Goal: Task Accomplishment & Management: Use online tool/utility

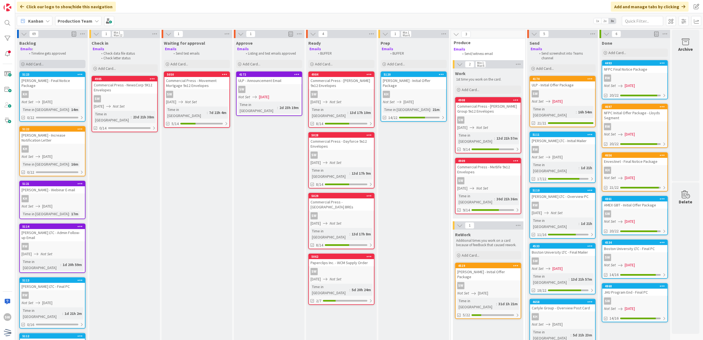
click at [71, 63] on div "Add Card..." at bounding box center [52, 64] width 66 height 8
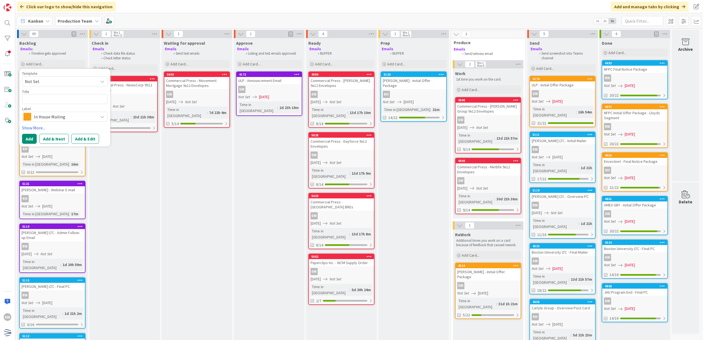
click at [66, 83] on span "Not Set" at bounding box center [59, 81] width 69 height 7
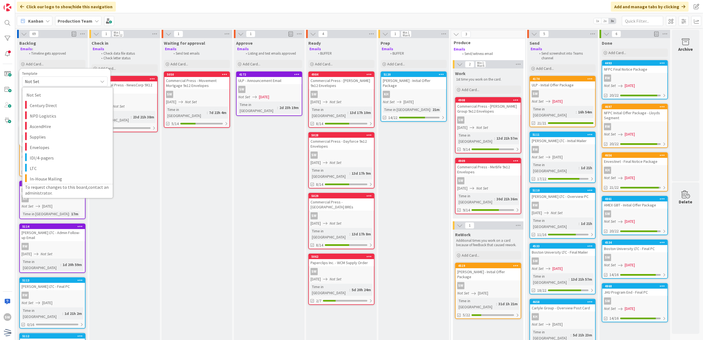
click at [66, 83] on span "Not Set" at bounding box center [59, 81] width 69 height 7
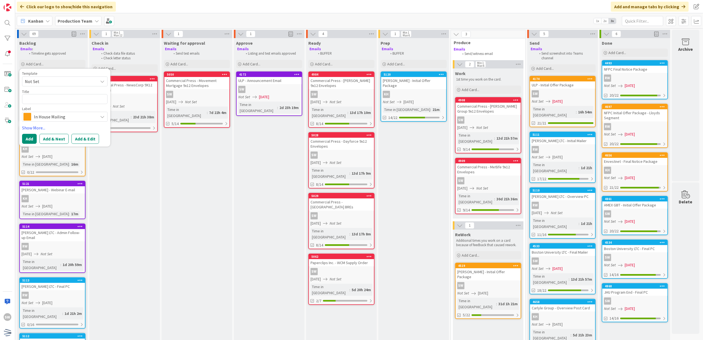
click at [65, 85] on span "Not Set" at bounding box center [64, 81] width 85 height 10
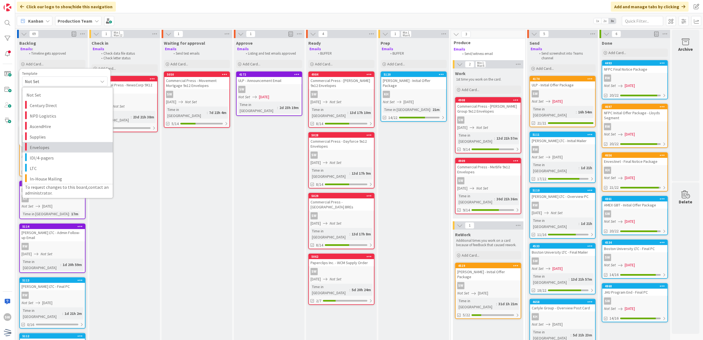
click at [57, 142] on link "Envelopes" at bounding box center [67, 147] width 90 height 10
type textarea "x"
type textarea "Envelopes"
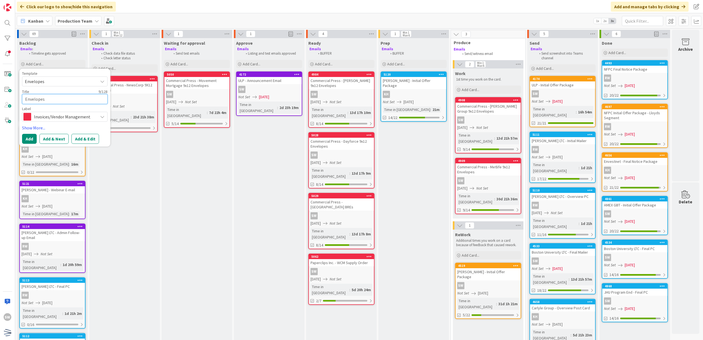
click at [71, 95] on textarea "Envelopes" at bounding box center [64, 99] width 85 height 10
type textarea "x"
type textarea "C"
type textarea "x"
type textarea "Co"
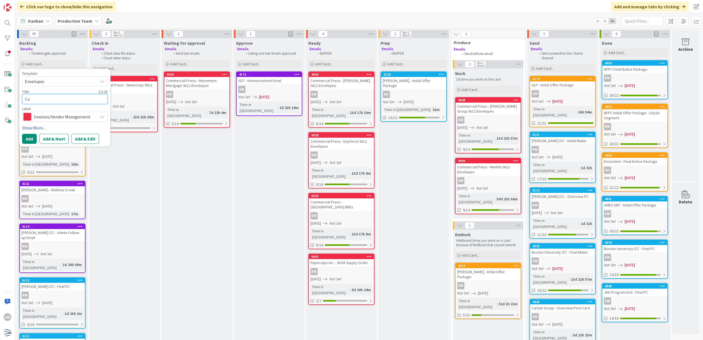
type textarea "x"
type textarea "C"
type textarea "x"
type textarea "C"
type textarea "x"
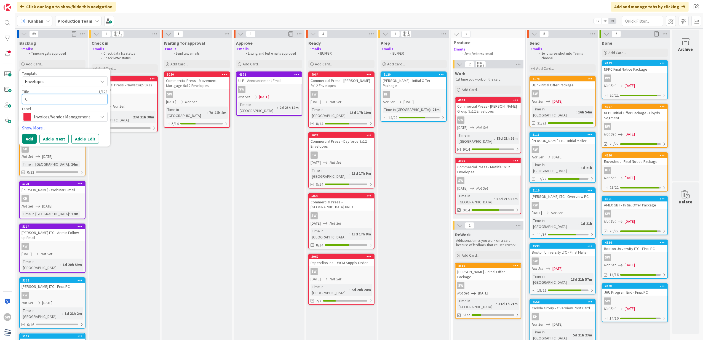
type textarea "Co"
type textarea "x"
type textarea "Com"
type textarea "x"
type textarea "Comm"
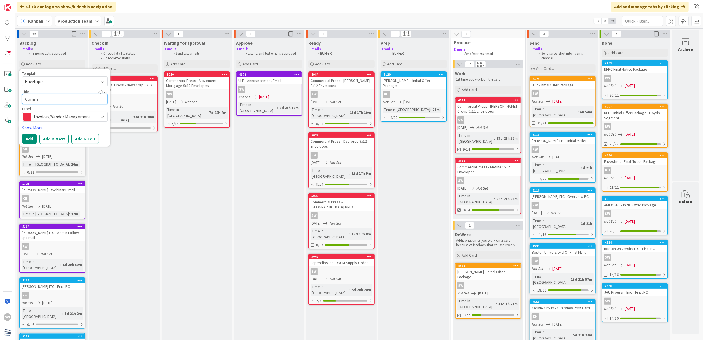
type textarea "x"
type textarea "Comme"
type textarea "x"
type textarea "Commer"
type textarea "x"
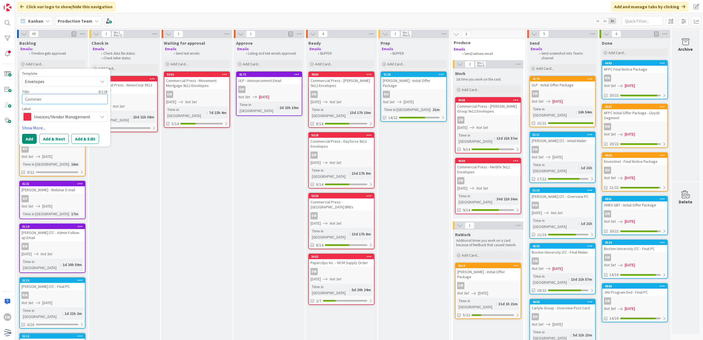
type textarea "Commerc"
type textarea "x"
type textarea "Commerci"
type textarea "x"
type textarea "Commercia"
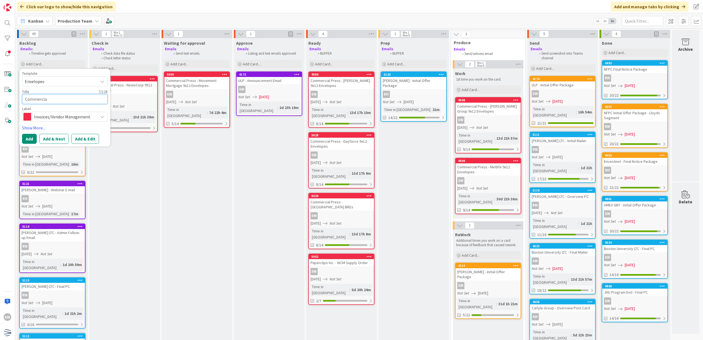
type textarea "x"
type textarea "Commercial"
type textarea "x"
type textarea "Commercial"
type textarea "x"
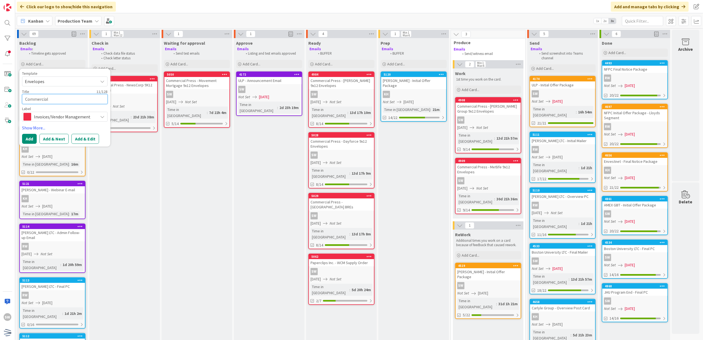
type textarea "Commercial P"
type textarea "x"
type textarea "Commercial Pr"
type textarea "x"
type textarea "Commercial Pre"
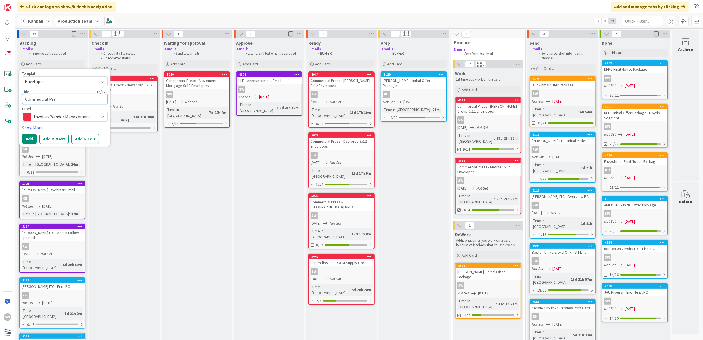
type textarea "x"
type textarea "Commercial Pres"
type textarea "x"
type textarea "Commercial Press"
type textarea "x"
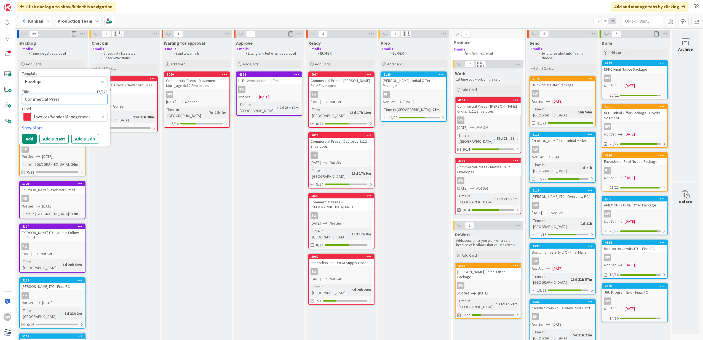
type textarea "Commercial Press"
type textarea "x"
type textarea "Commercial Press ="
type textarea "x"
type textarea "Commercial Press ="
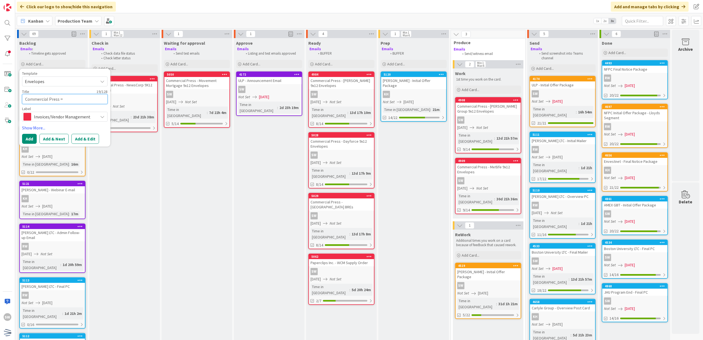
type textarea "x"
type textarea "Commercial Press = K"
type textarea "x"
type textarea "Commercial Press = K&"
type textarea "x"
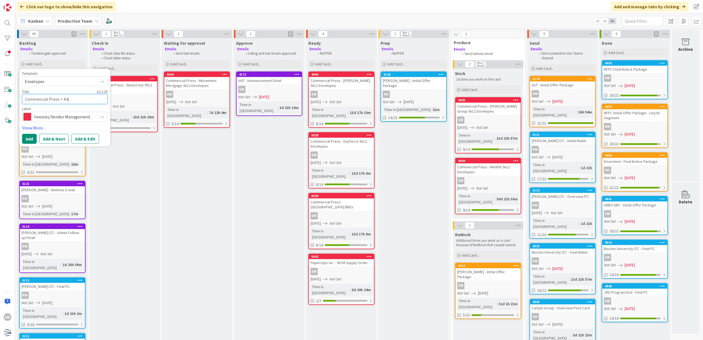
type textarea "Commercial Press = K&L"
type textarea "x"
type textarea "Commercial Press = K&L"
type textarea "x"
type textarea "Commercial Press = K&L G"
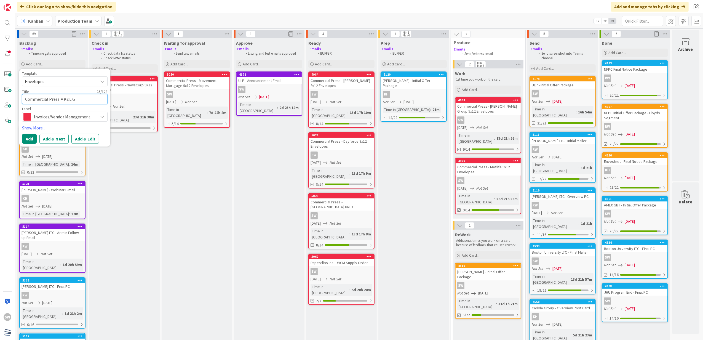
type textarea "x"
type textarea "Commercial Press = K&L Ga"
type textarea "x"
type textarea "Commercial Press = K&L Gat"
type textarea "x"
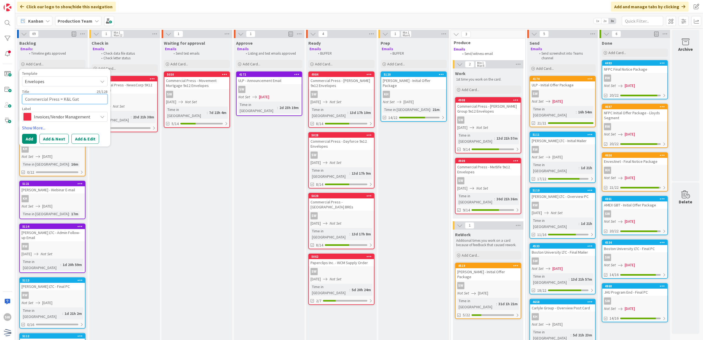
type textarea "Commercial Press = K&L Gate"
type textarea "x"
type textarea "Commercial Press = K&L Gates"
type textarea "x"
type textarea "Commercial Press = K&L Gates"
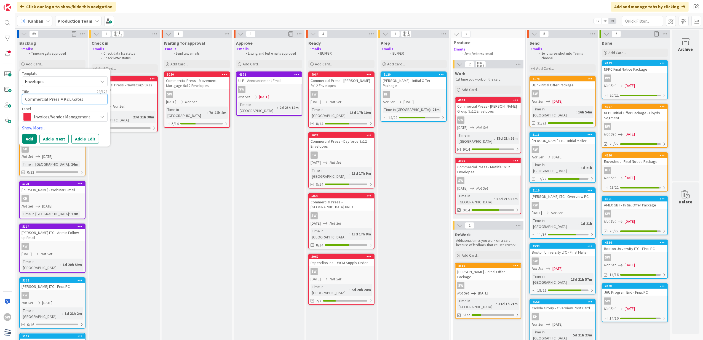
type textarea "x"
type textarea "Commercial Press = K&L Gates E"
type textarea "x"
type textarea "Commercial Press = K&L Gates"
type textarea "x"
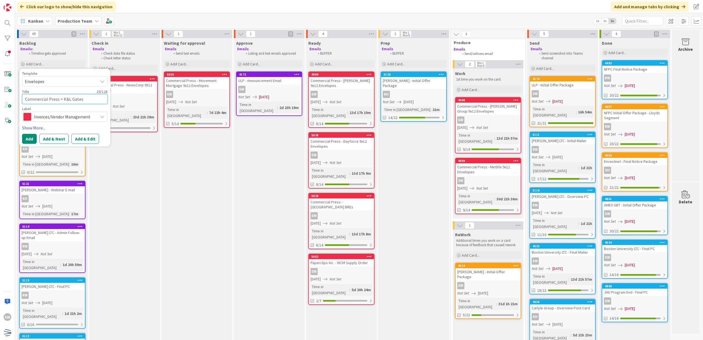
type textarea "Commercial Press = K&L Gates 9"
type textarea "x"
type textarea "Commercial Press = K&L Gates 9x"
type textarea "x"
type textarea "Commercial Press = K&L Gates 9x1"
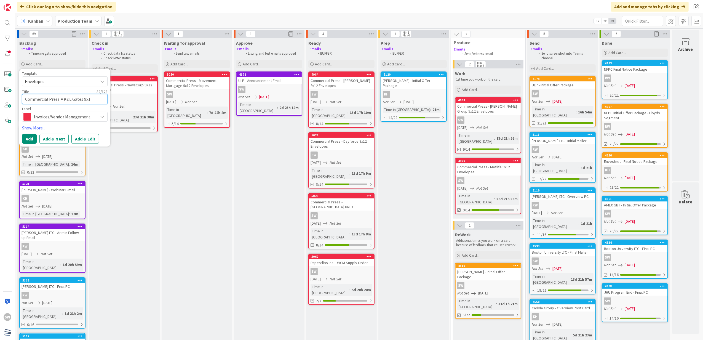
type textarea "x"
type textarea "Commercial Press = K&L Gates 9x12"
type textarea "x"
type textarea "Commercial Press = K&L Gates 9x12"
type textarea "x"
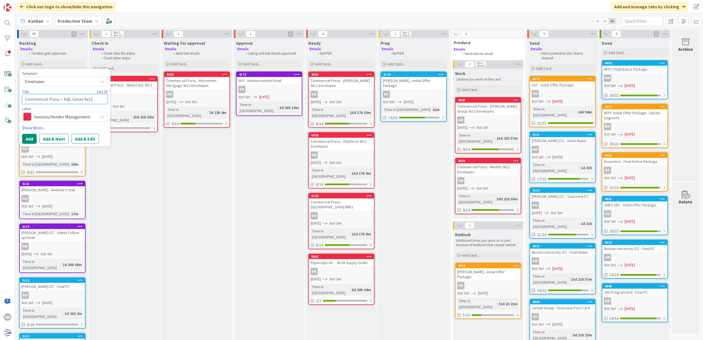
type textarea "Commercial Press = K&L Gates 9x12 E"
type textarea "x"
type textarea "Commercial Press = K&L Gates 9x12 En"
type textarea "x"
type textarea "Commercial Press = K&L Gates 9x12 Env"
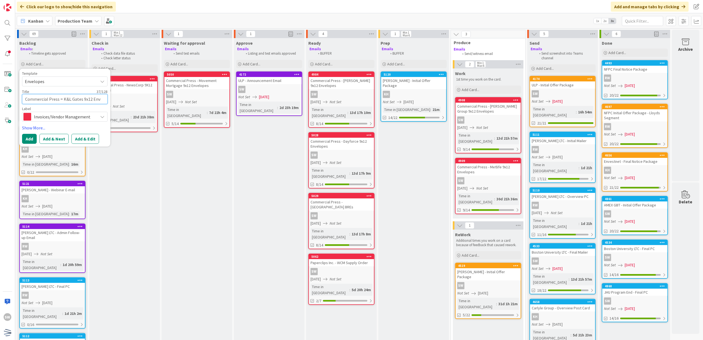
type textarea "x"
type textarea "Commercial Press = K&L Gates 9x12 Enve"
type textarea "x"
type textarea "Commercial Press = K&L Gates 9x12 Envel"
type textarea "x"
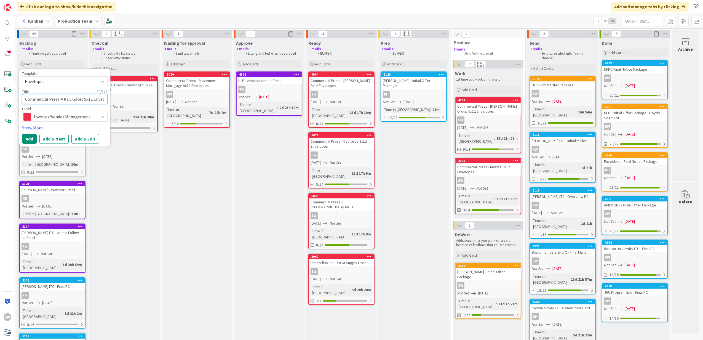
type textarea "Commercial Press = K&L Gates 9x12 Envelo"
type textarea "x"
type textarea "Commercial Press = K&L Gates 9x12 Envelop"
type textarea "x"
type textarea "Commercial Press = K&L Gates 9x12 Envelope"
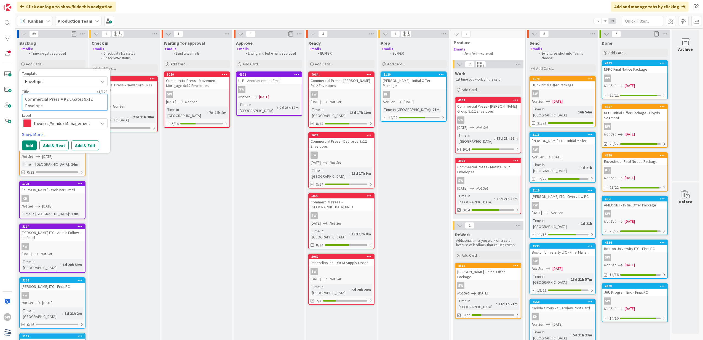
type textarea "x"
type textarea "Commercial Press = K&L Gates 9x12 Envelopes"
click at [26, 136] on link "Show More..." at bounding box center [64, 134] width 85 height 7
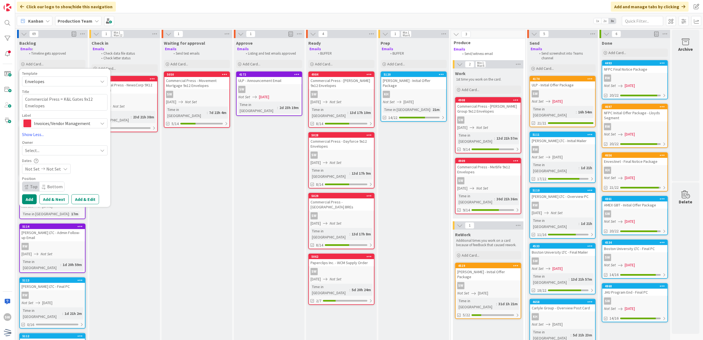
click at [34, 149] on span "Select..." at bounding box center [32, 150] width 14 height 7
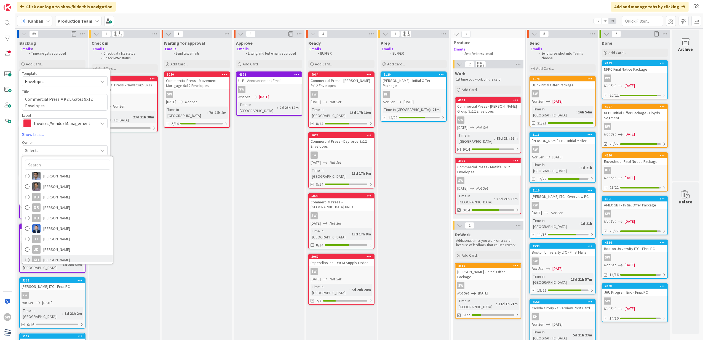
scroll to position [76, 0]
click at [61, 260] on span "[PERSON_NAME]" at bounding box center [56, 257] width 27 height 8
type textarea "x"
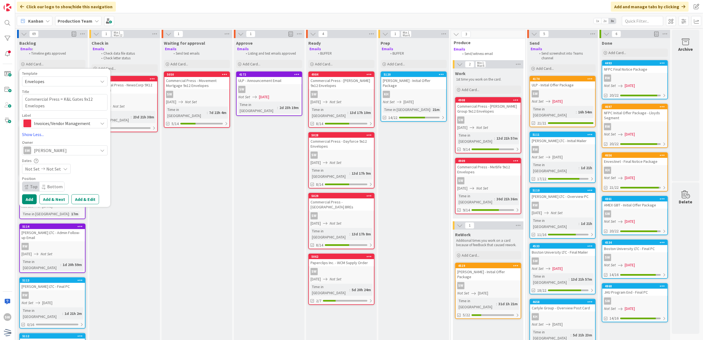
click at [64, 169] on icon at bounding box center [65, 169] width 4 height 4
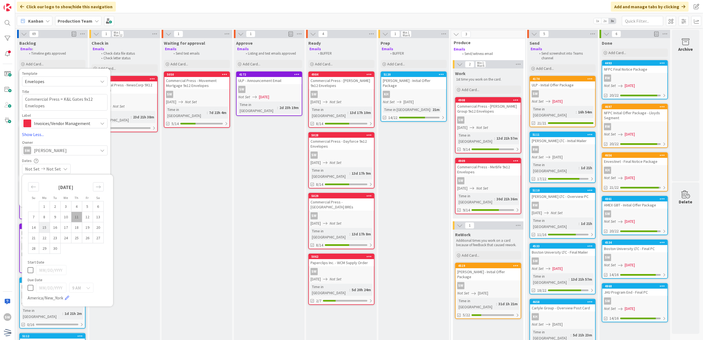
click at [44, 230] on td "15" at bounding box center [44, 227] width 11 height 10
type input "[DATE]"
click at [79, 163] on div "Dates [DATE] Not Set Su Mo Tu We Th Fr Sa [DATE] 1 2 3 4 5 6 7 8 9 10 11 12 13 …" at bounding box center [64, 166] width 85 height 16
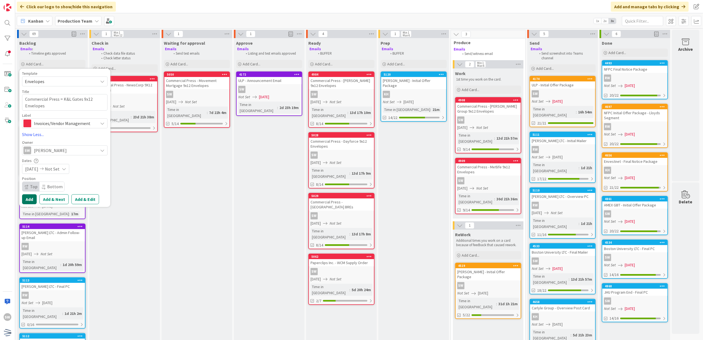
click at [26, 197] on button "Add" at bounding box center [29, 199] width 15 height 10
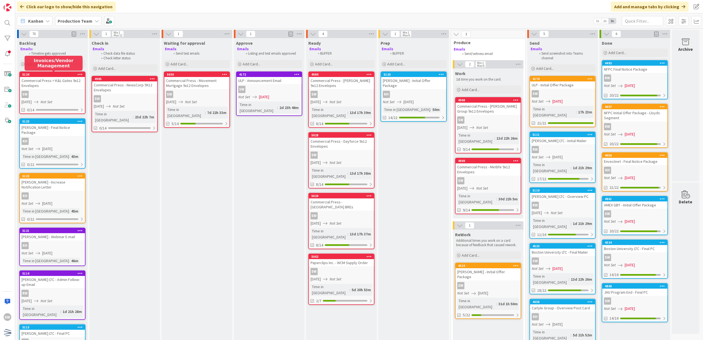
click at [52, 83] on div "Commercial Press = K&L Gates 9x12 Envelopes" at bounding box center [52, 83] width 65 height 12
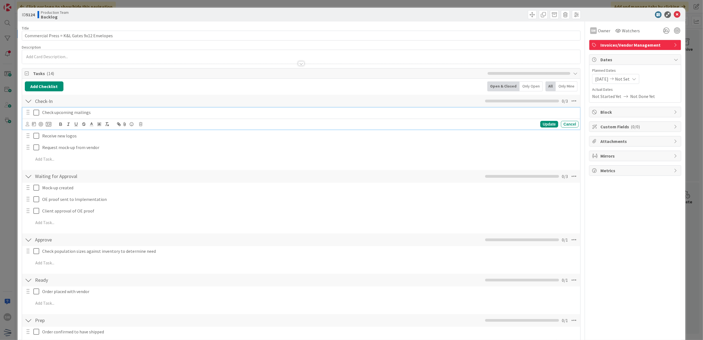
click at [37, 114] on icon at bounding box center [36, 112] width 6 height 7
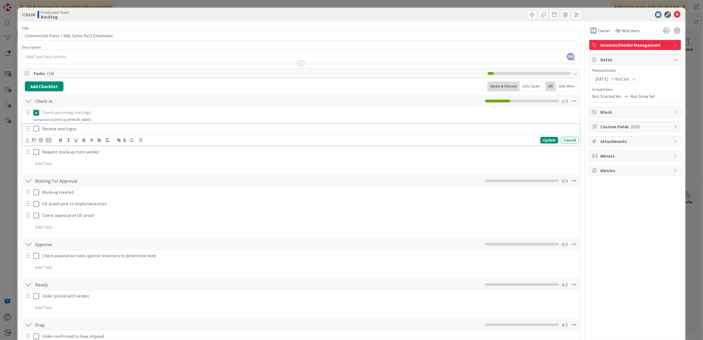
click at [38, 132] on icon at bounding box center [36, 128] width 6 height 7
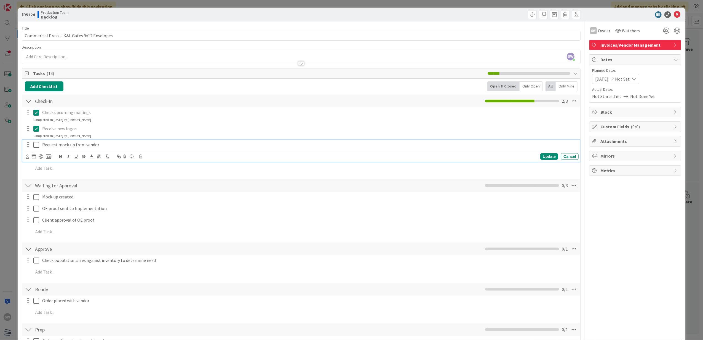
click at [36, 142] on icon at bounding box center [36, 144] width 6 height 7
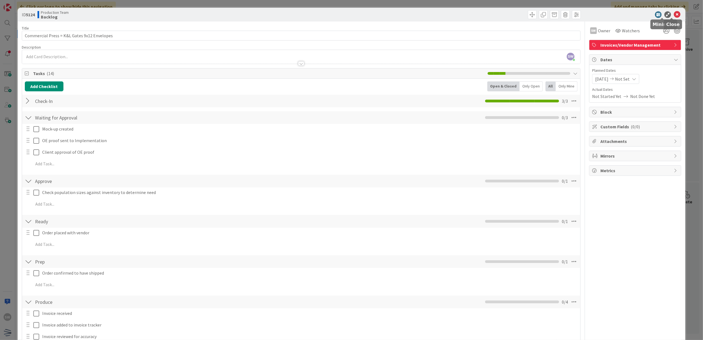
click at [674, 16] on icon at bounding box center [676, 14] width 7 height 7
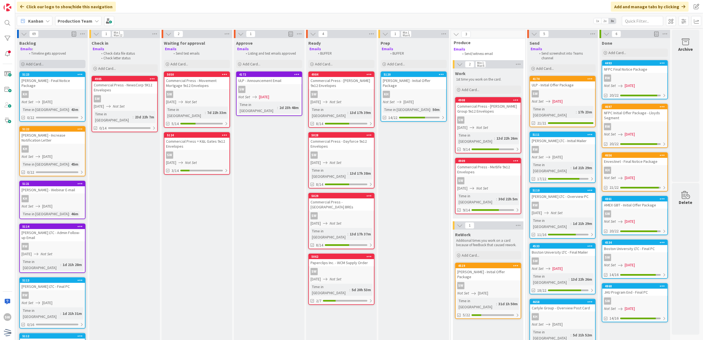
click at [46, 64] on div "Add Card..." at bounding box center [52, 64] width 66 height 8
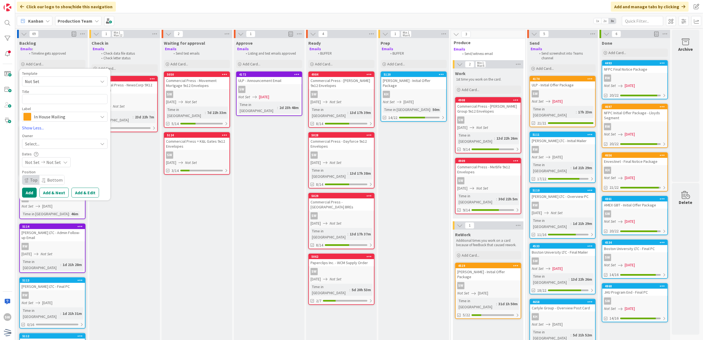
click at [39, 85] on span "Not Set" at bounding box center [64, 81] width 85 height 10
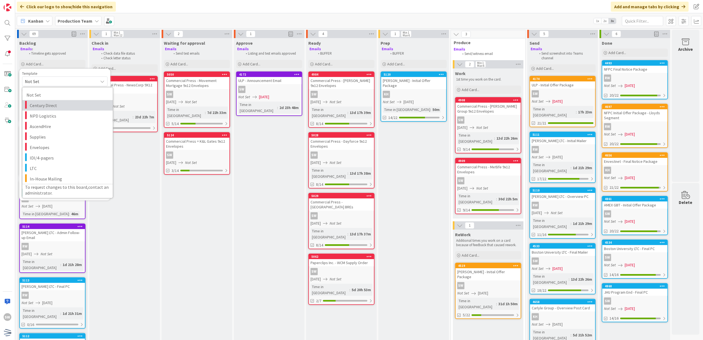
click at [53, 104] on span "Century Direct" at bounding box center [69, 104] width 79 height 7
type textarea "x"
type textarea "Century Direct"
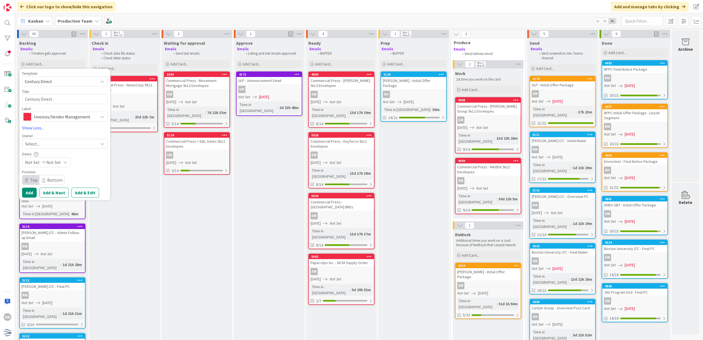
click at [66, 82] on span "Century Direct" at bounding box center [59, 81] width 69 height 7
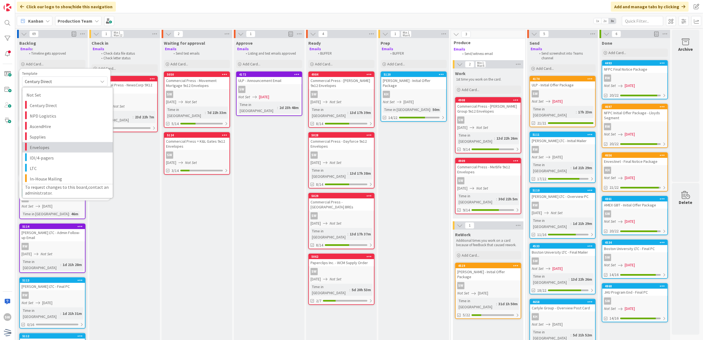
click at [50, 146] on span "Envelopes" at bounding box center [69, 146] width 79 height 7
type textarea "x"
type textarea "Envelopes"
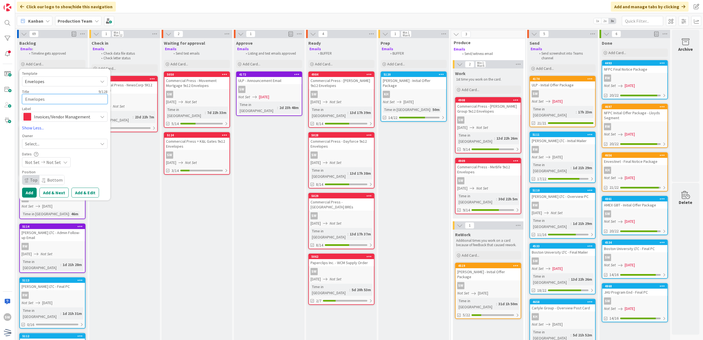
click at [64, 100] on textarea "Envelopes" at bounding box center [64, 99] width 85 height 10
type textarea "x"
type textarea "C"
type textarea "x"
type textarea "Co"
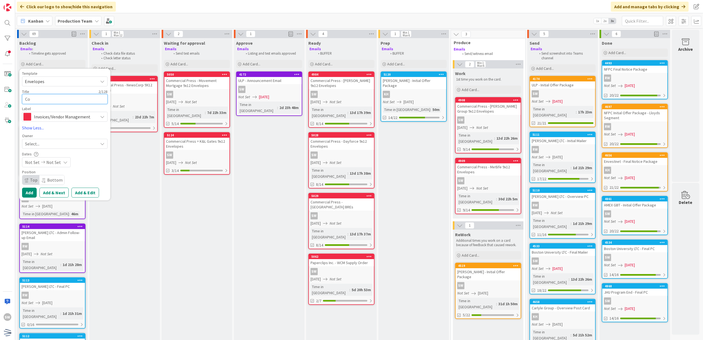
type textarea "x"
type textarea "Com"
type textarea "x"
type textarea "Comm"
type textarea "x"
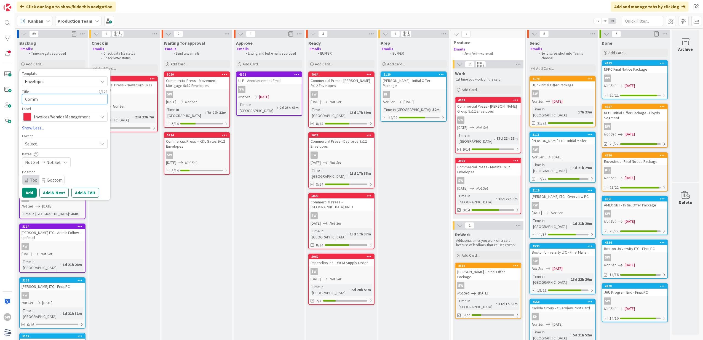
type textarea "Comme"
type textarea "x"
type textarea "Commer"
type textarea "x"
type textarea "Commerci"
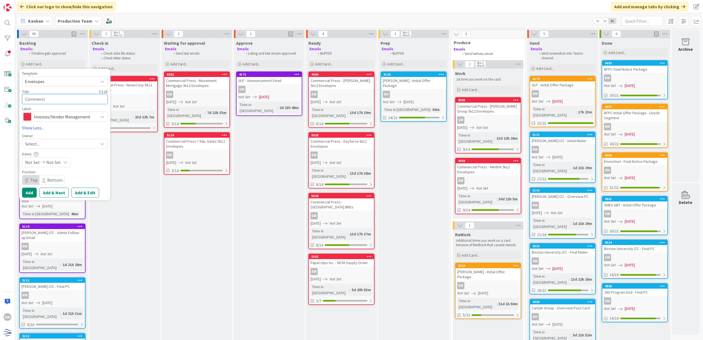
type textarea "x"
type textarea "Commercia"
type textarea "x"
type textarea "Commercial"
type textarea "x"
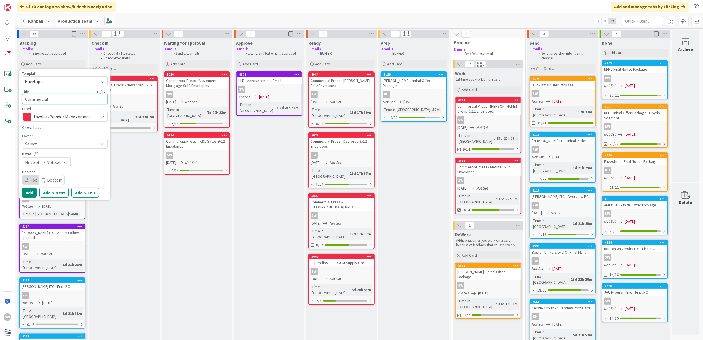
type textarea "Commercial"
type textarea "x"
type textarea "Commercial P"
type textarea "x"
type textarea "Commercial Pr"
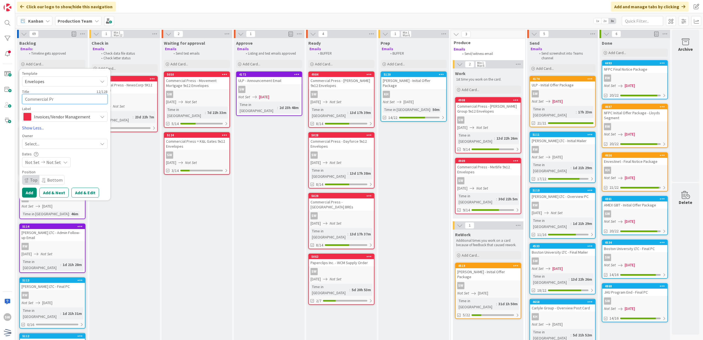
type textarea "x"
type textarea "Commercial Pre"
type textarea "x"
type textarea "Commercial Pres"
type textarea "x"
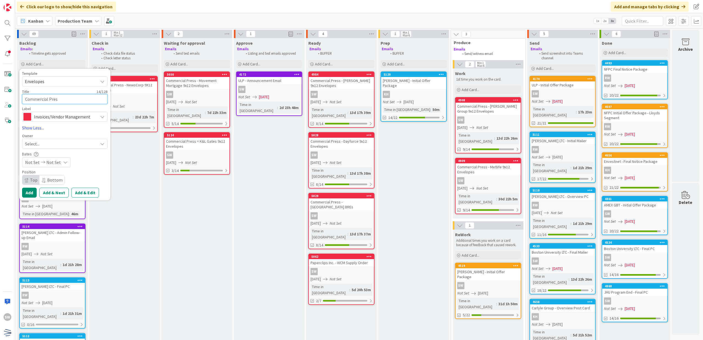
type textarea "Commercial Press"
type textarea "x"
type textarea "Commercial Press"
type textarea "x"
type textarea "Commercial Press ="
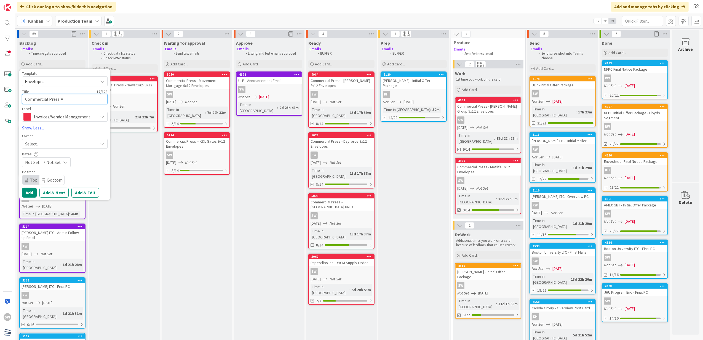
type textarea "x"
type textarea "Commercial Press ="
type textarea "x"
type textarea "Commercial Press = E"
type textarea "x"
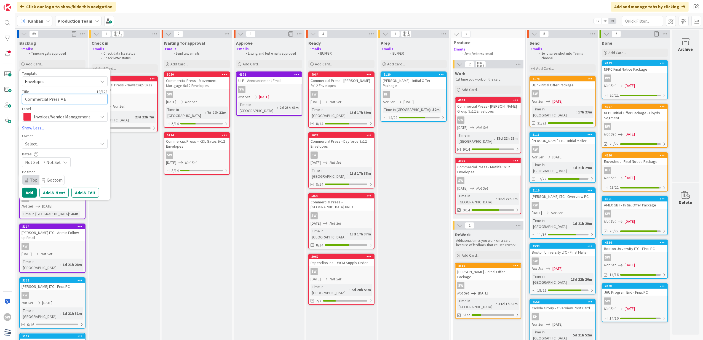
type textarea "Commercial Press = En"
type textarea "x"
type textarea "Commercial Press = Ent"
type textarea "x"
type textarea "Commercial Press = Ente"
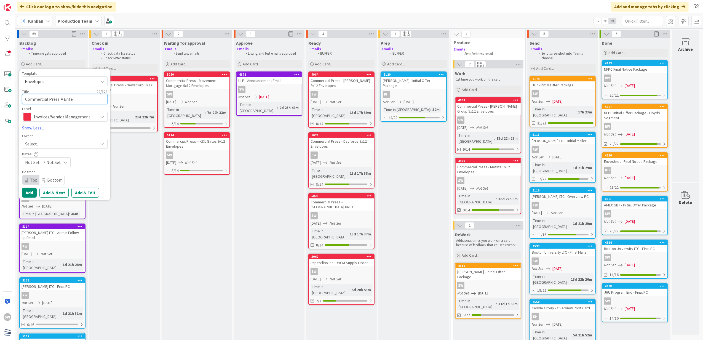
type textarea "x"
type textarea "Commercial Press = Enter"
type textarea "x"
type textarea "Commercial Press = Enterp"
type textarea "x"
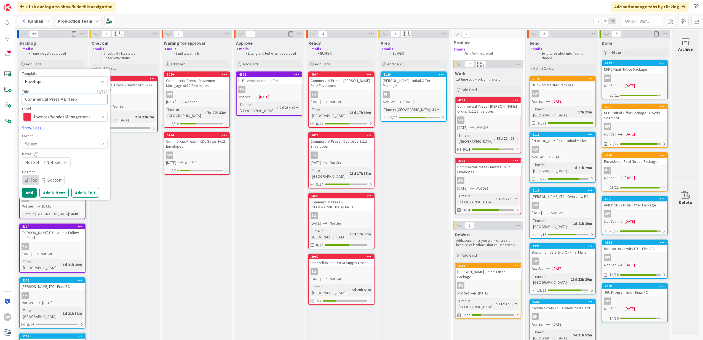
type textarea "Commercial Press = Enterpr"
type textarea "x"
type textarea "Commercial Press = Enterpri"
type textarea "x"
type textarea "Commercial Press = Enterpris"
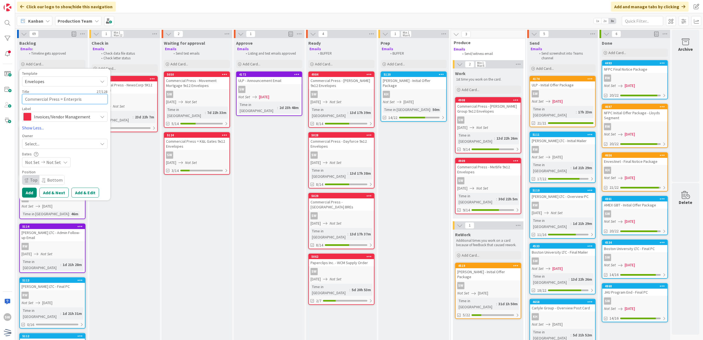
type textarea "x"
type textarea "Commercial Press = Enterprise"
type textarea "x"
type textarea "Commercial Press = Enterprise"
type textarea "x"
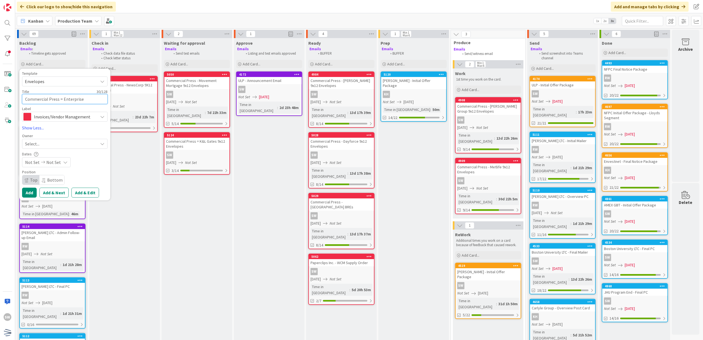
type textarea "Commercial Press = Enterprise L"
type textarea "x"
type textarea "Commercial Press = Enterprise LT"
type textarea "x"
type textarea "Commercial Press = Enterprise LTC"
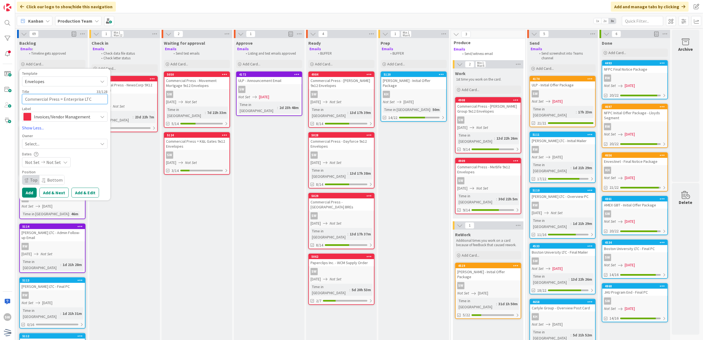
type textarea "x"
type textarea "Commercial Press = Enterprise LTC"
type textarea "x"
type textarea "Commercial Press = Enterprise LTC 9"
type textarea "x"
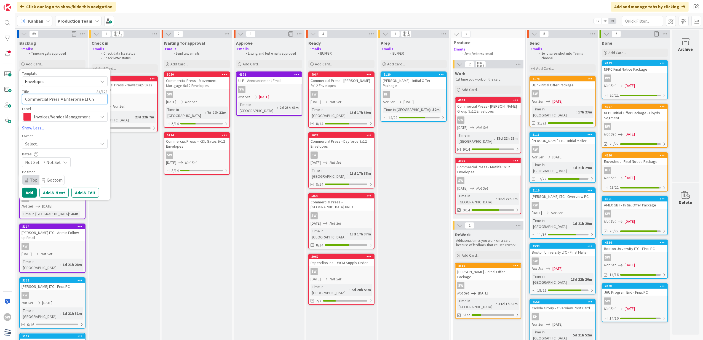
type textarea "Commercial Press = Enterprise LTC 9x"
type textarea "x"
type textarea "Commercial Press = Enterprise LTC 9x1"
type textarea "x"
type textarea "Commercial Press = Enterprise LTC 9x12"
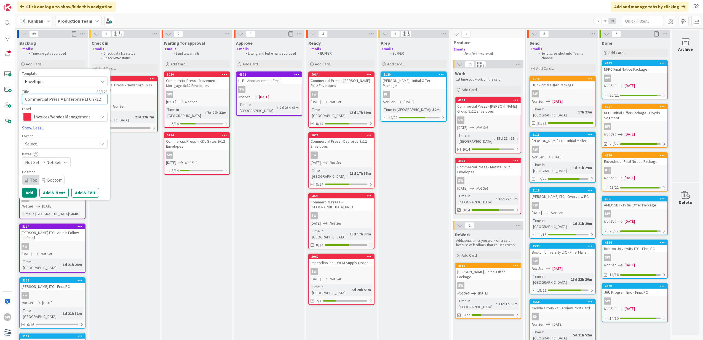
type textarea "x"
type textarea "Commercial Press = Enterprise LTC 9x12"
type textarea "x"
type textarea "Commercial Press = Enterprise LTC 9x12 E"
type textarea "x"
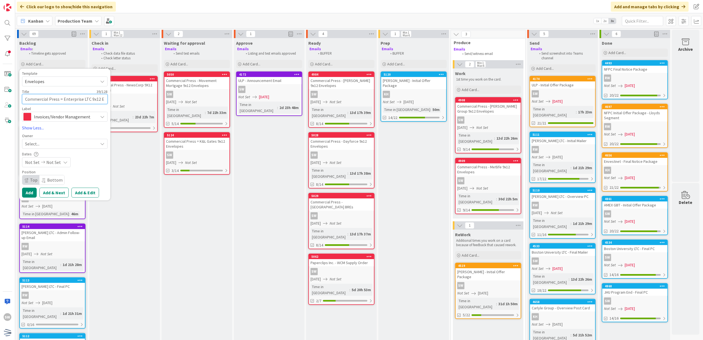
type textarea "Commercial Press = Enterprise LTC 9x12 En"
type textarea "x"
type textarea "Commercial Press = Enterprise LTC 9x12 Env"
type textarea "x"
type textarea "Commercial Press = Enterprise LTC 9x12 Enve"
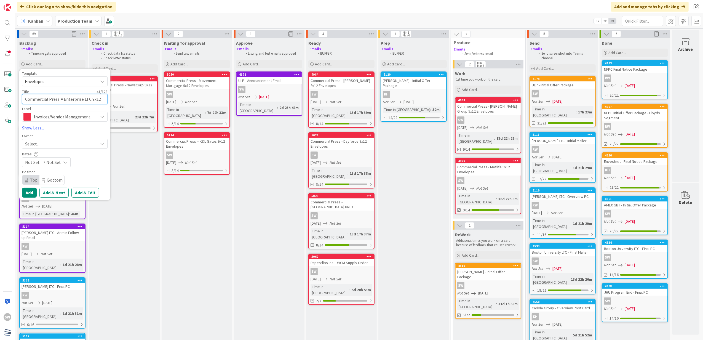
type textarea "x"
type textarea "Commercial Press = Enterprise LTC 9x12 Envel"
type textarea "x"
type textarea "Commercial Press = Enterprise LTC 9x12 Envelo"
type textarea "x"
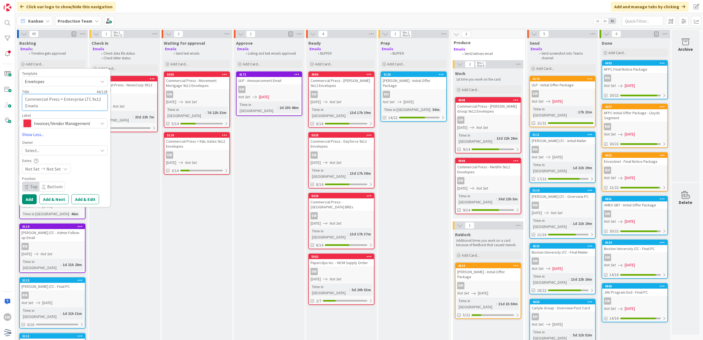
type textarea "Commercial Press = Enterprise LTC 9x12 Envelop"
type textarea "x"
type textarea "Commercial Press = Enterprise LTC 9x12 Envelope"
type textarea "x"
type textarea "Commercial Press = Enterprise LTC 9x12 Envelopes"
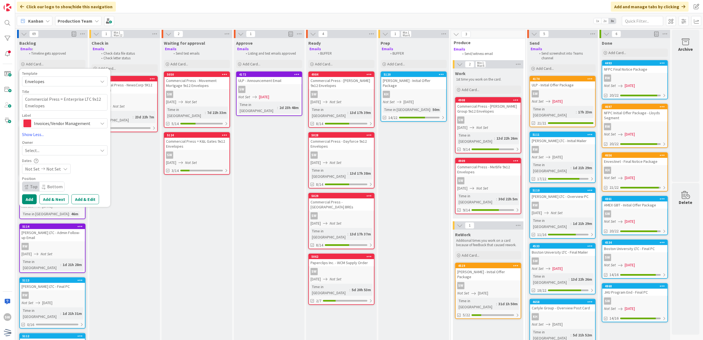
click at [56, 143] on div "Owner" at bounding box center [64, 142] width 85 height 4
click at [55, 149] on div "Select..." at bounding box center [61, 150] width 73 height 7
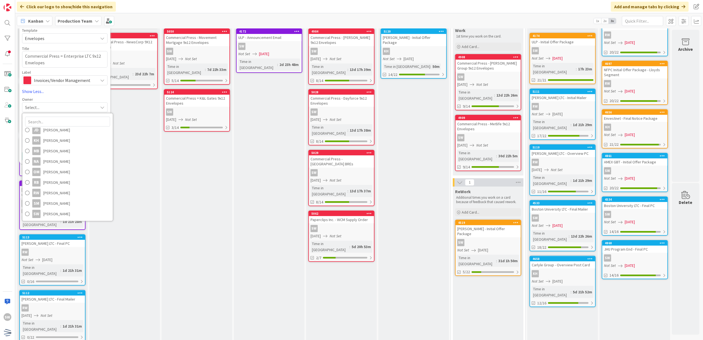
scroll to position [110, 0]
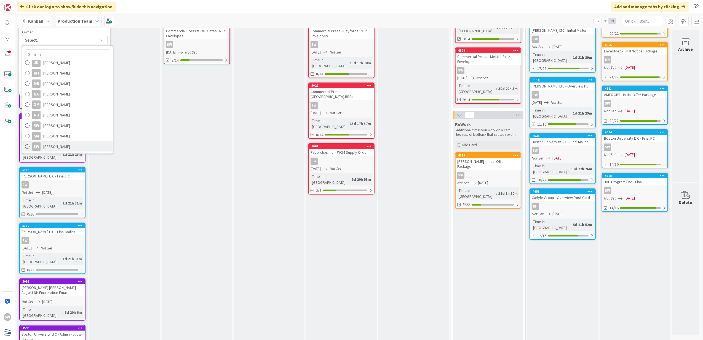
click at [67, 149] on span "[PERSON_NAME]" at bounding box center [56, 146] width 27 height 8
type textarea "x"
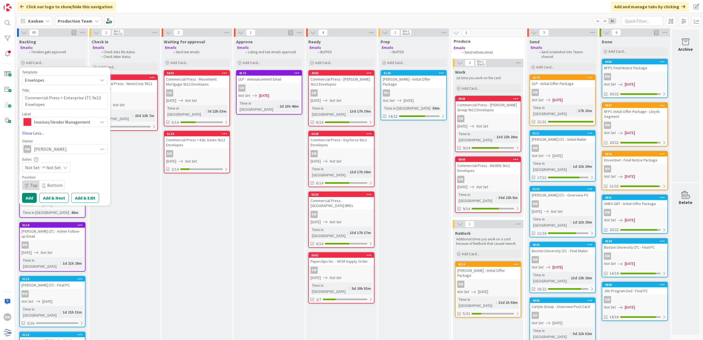
scroll to position [0, 0]
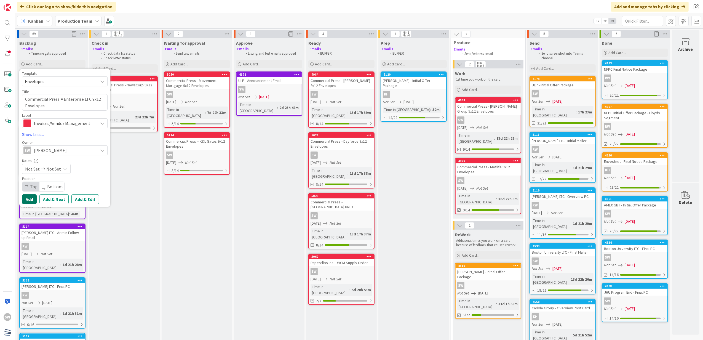
click at [29, 200] on button "Add" at bounding box center [29, 199] width 15 height 10
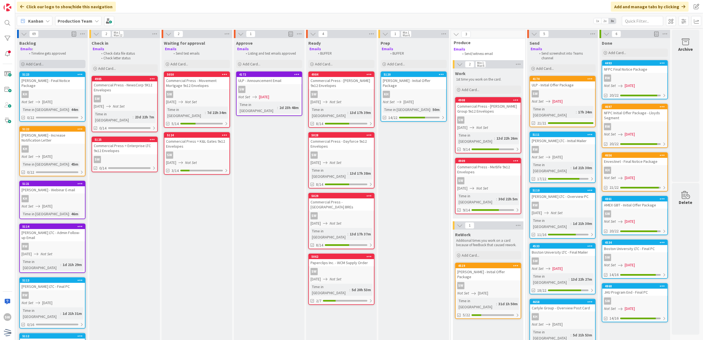
click at [71, 67] on div "Add Card..." at bounding box center [52, 64] width 66 height 8
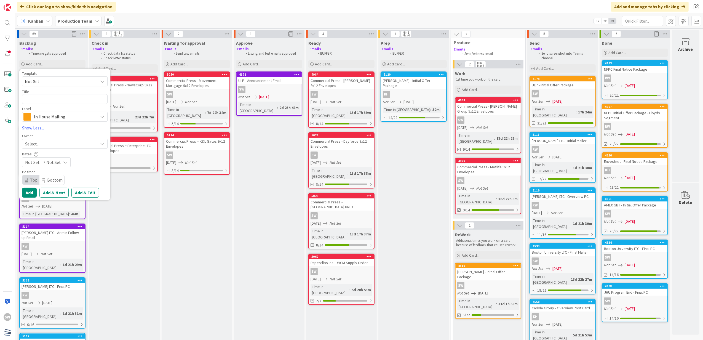
click at [68, 76] on span "Not Set" at bounding box center [64, 81] width 85 height 10
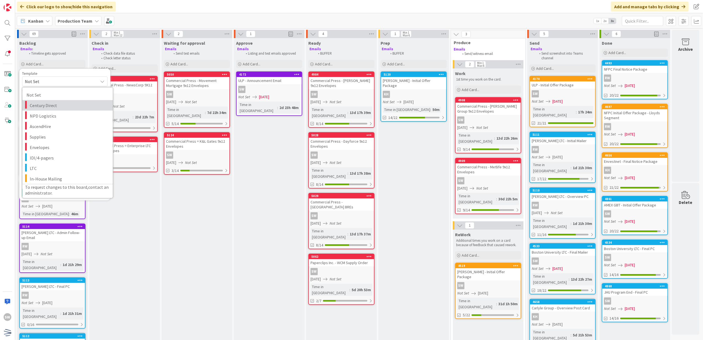
click at [66, 107] on span "Century Direct" at bounding box center [69, 104] width 79 height 7
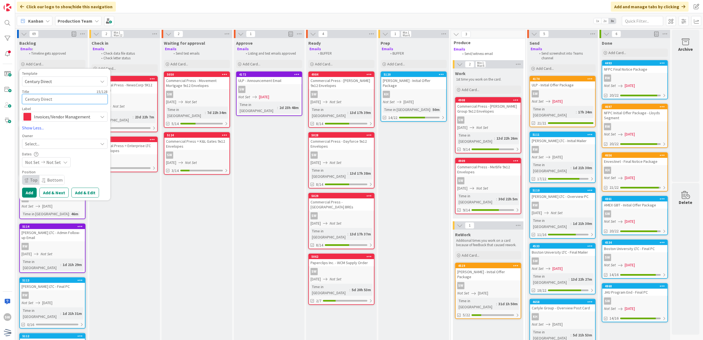
click at [69, 99] on textarea "Century Direct" at bounding box center [64, 99] width 85 height 10
click at [73, 87] on div "Template Century Direct Not Set Century Direct NPD Logistics AscendHire Supplie…" at bounding box center [64, 96] width 85 height 50
click at [76, 85] on span "Century Direct" at bounding box center [64, 81] width 85 height 10
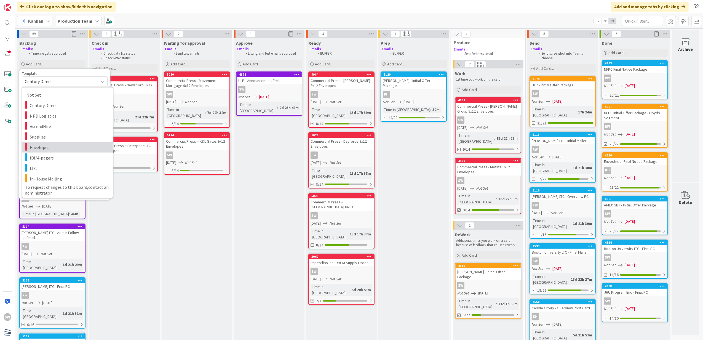
click at [69, 149] on span "Envelopes" at bounding box center [69, 146] width 79 height 7
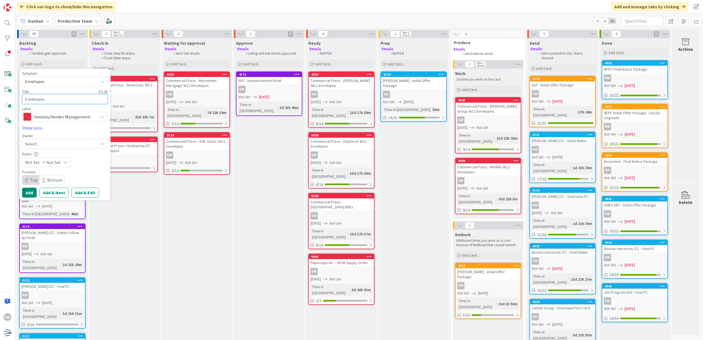
drag, startPoint x: 74, startPoint y: 101, endPoint x: 72, endPoint y: 105, distance: 5.1
click at [74, 101] on textarea "Envelopes" at bounding box center [64, 99] width 85 height 10
click at [81, 148] on div "Select..." at bounding box center [61, 150] width 73 height 7
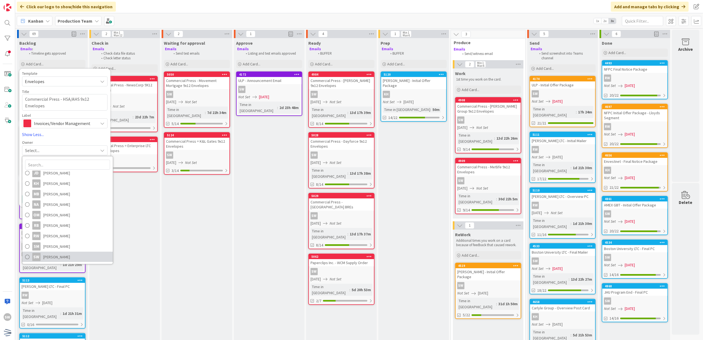
drag, startPoint x: 67, startPoint y: 256, endPoint x: 53, endPoint y: 244, distance: 18.7
click at [67, 256] on span "[PERSON_NAME]" at bounding box center [56, 257] width 27 height 8
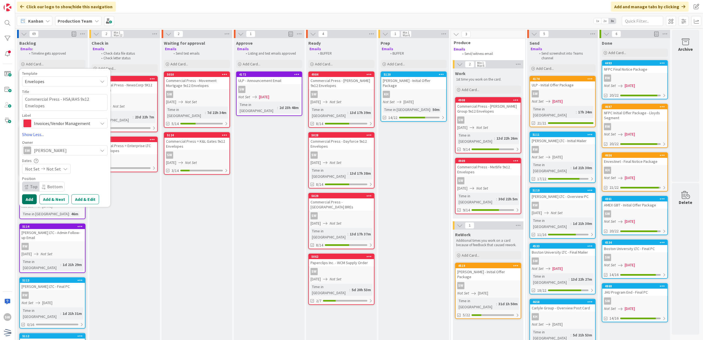
click at [24, 197] on button "Add" at bounding box center [29, 199] width 15 height 10
